Goal: Information Seeking & Learning: Learn about a topic

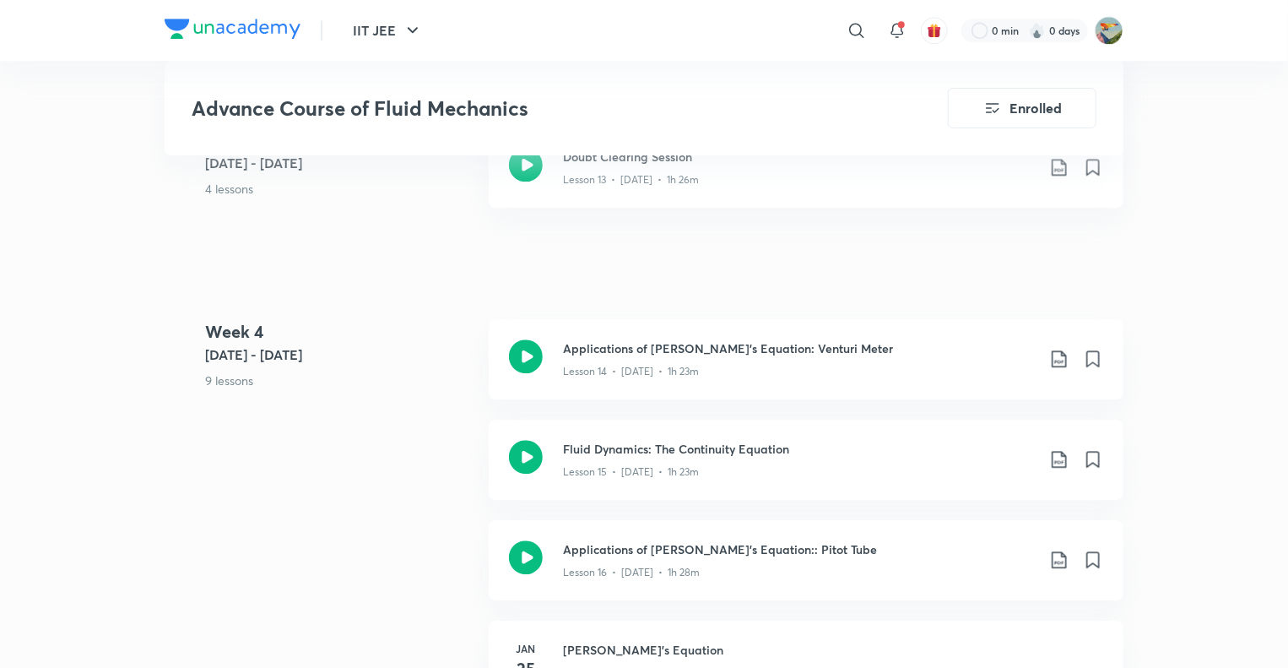
scroll to position [2086, 0]
